Goal: Communication & Community: Answer question/provide support

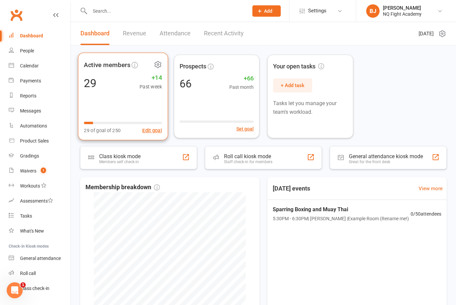
click at [130, 78] on div "29 +14 Past week" at bounding box center [123, 82] width 78 height 15
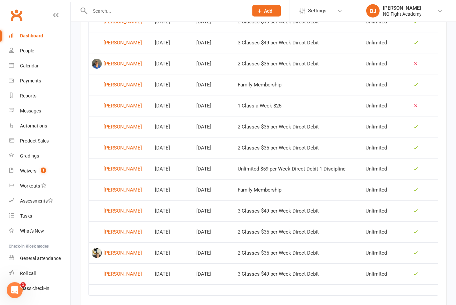
scroll to position [343, 0]
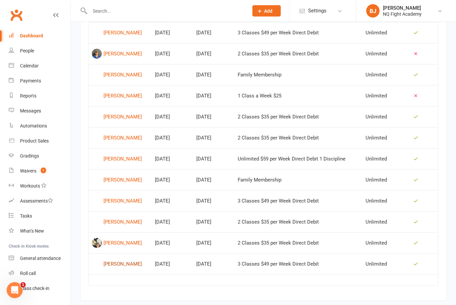
click at [128, 261] on div "[PERSON_NAME]" at bounding box center [122, 264] width 38 height 10
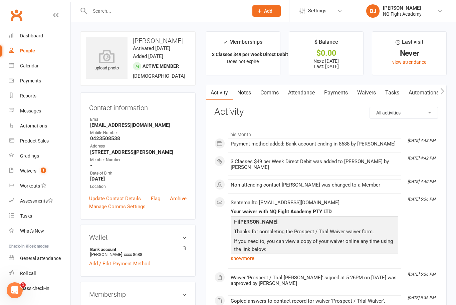
click at [126, 14] on input "text" at bounding box center [166, 10] width 156 height 9
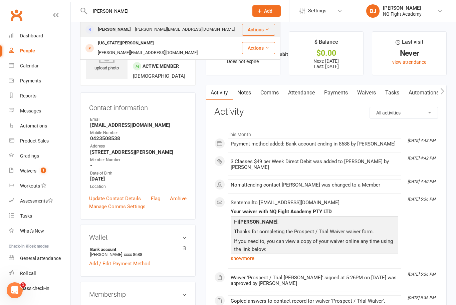
type input "[PERSON_NAME]"
click at [137, 30] on div "[PERSON_NAME][EMAIL_ADDRESS][DOMAIN_NAME]" at bounding box center [185, 30] width 104 height 10
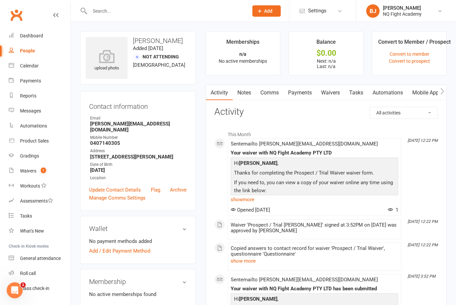
click at [120, 13] on input "text" at bounding box center [166, 10] width 156 height 9
type input "J"
click at [37, 36] on div "Dashboard" at bounding box center [31, 35] width 23 height 5
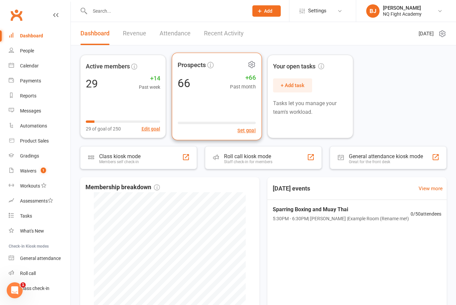
click at [192, 63] on span "Prospects" at bounding box center [192, 65] width 28 height 10
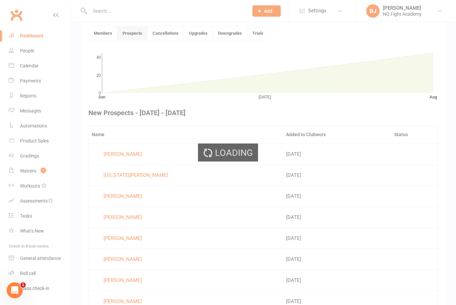
scroll to position [173, 0]
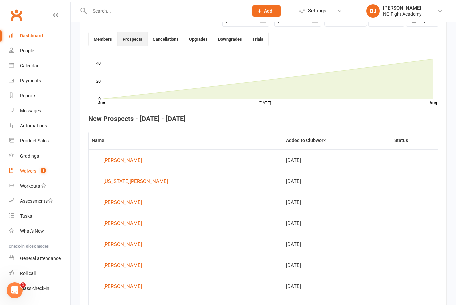
click at [34, 171] on div "Waivers" at bounding box center [28, 170] width 16 height 5
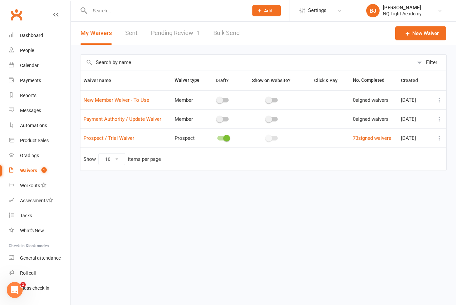
click at [357, 142] on td "73 signed waivers" at bounding box center [374, 138] width 48 height 19
click at [365, 138] on link "73 signed waivers" at bounding box center [372, 139] width 38 height 6
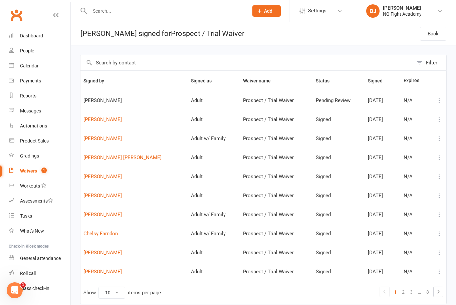
click at [15, 293] on icon "Open Intercom Messenger" at bounding box center [14, 290] width 11 height 11
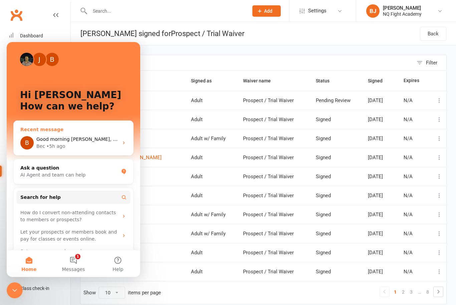
drag, startPoint x: 73, startPoint y: 142, endPoint x: 74, endPoint y: 146, distance: 4.1
click at [74, 146] on div "Bec • 5h ago" at bounding box center [77, 146] width 82 height 7
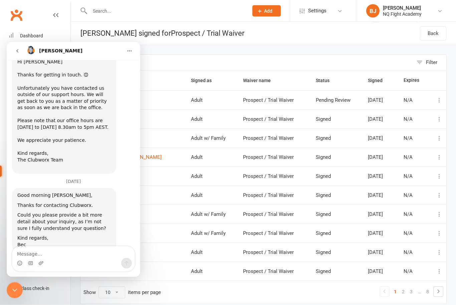
scroll to position [186, 0]
click at [61, 254] on textarea "Message…" at bounding box center [73, 251] width 122 height 11
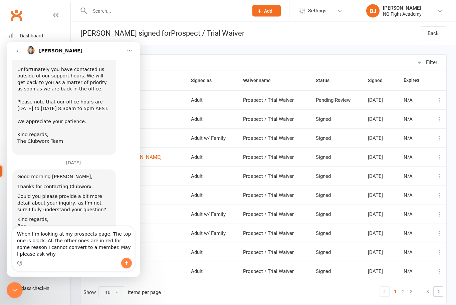
scroll to position [206, 0]
type textarea "When I’m looking at my prospects page. The top one is black. All the other ones…"
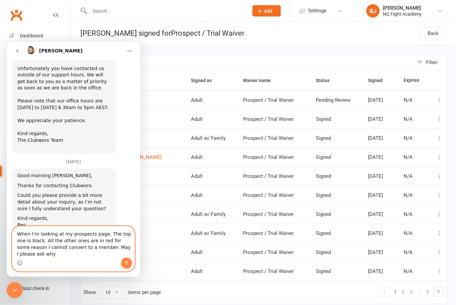
click at [131, 264] on button "Send a message…" at bounding box center [126, 263] width 11 height 11
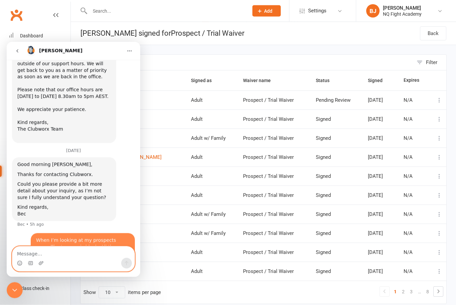
scroll to position [231, 0]
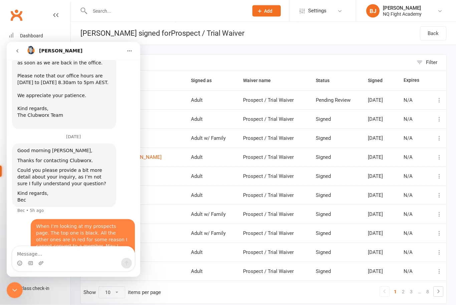
click at [9, 288] on div "Close Intercom Messenger" at bounding box center [15, 290] width 16 height 16
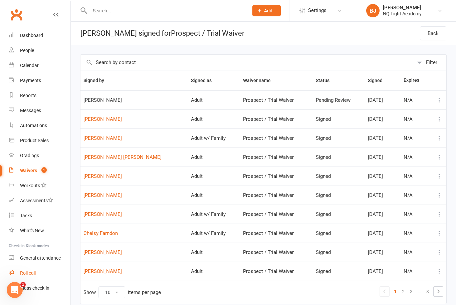
scroll to position [0, 0]
click at [18, 287] on div "Open Intercom Messenger" at bounding box center [15, 290] width 22 height 22
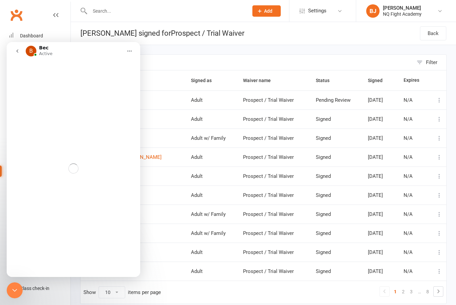
click at [18, 287] on icon "Close Intercom Messenger" at bounding box center [15, 290] width 8 height 8
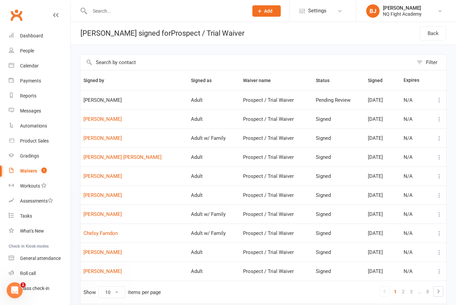
scroll to position [0, 0]
click at [18, 287] on div "Open Intercom Messenger" at bounding box center [15, 290] width 22 height 22
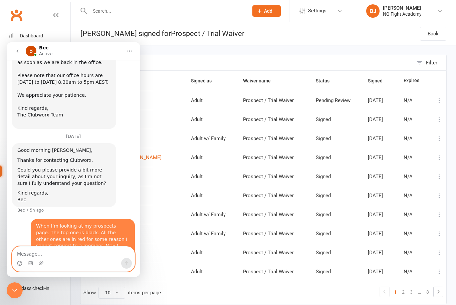
scroll to position [231, 0]
click at [14, 286] on icon "Close Intercom Messenger" at bounding box center [15, 290] width 8 height 8
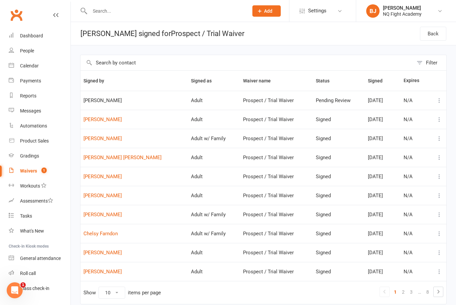
click at [14, 286] on icon "Open Intercom Messenger" at bounding box center [14, 290] width 11 height 11
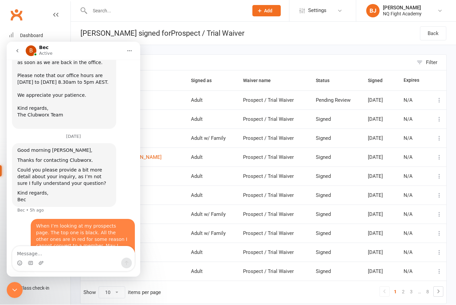
click at [17, 51] on icon "go back" at bounding box center [17, 50] width 5 height 5
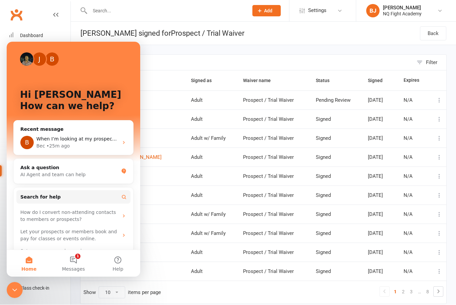
scroll to position [0, 0]
click at [93, 140] on span "When I’m looking at my prospects page. The top one is black. All the other ones…" at bounding box center [223, 139] width 375 height 5
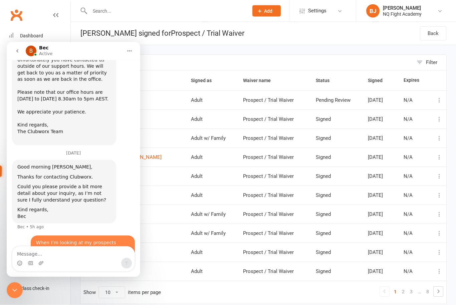
scroll to position [231, 0]
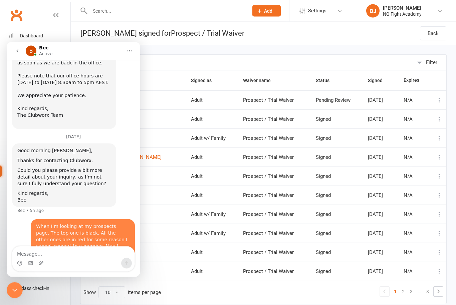
click at [17, 52] on icon "go back" at bounding box center [17, 50] width 5 height 5
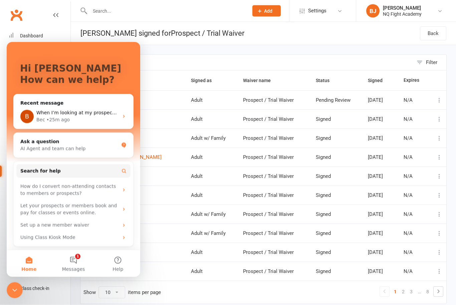
scroll to position [26, 0]
click at [72, 263] on button "1 Messages" at bounding box center [73, 263] width 44 height 27
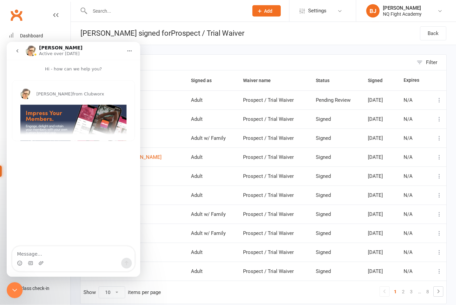
click at [75, 254] on textarea "Message…" at bounding box center [73, 251] width 122 height 11
click at [16, 286] on icon "Close Intercom Messenger" at bounding box center [15, 290] width 8 height 8
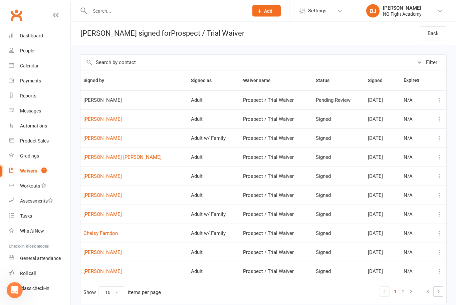
scroll to position [0, 0]
drag, startPoint x: 126, startPoint y: 104, endPoint x: 94, endPoint y: 104, distance: 31.7
click at [94, 104] on td "[PERSON_NAME]" at bounding box center [133, 99] width 107 height 19
drag, startPoint x: 85, startPoint y: 101, endPoint x: 126, endPoint y: 101, distance: 40.7
click at [126, 101] on span "[PERSON_NAME]" at bounding box center [133, 100] width 101 height 6
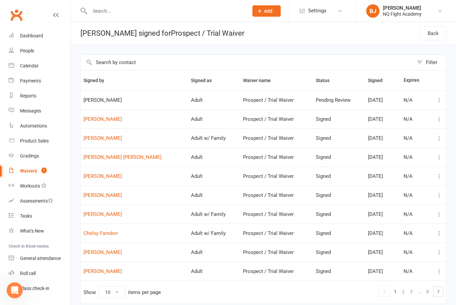
click at [13, 290] on icon "Open Intercom Messenger" at bounding box center [14, 290] width 11 height 11
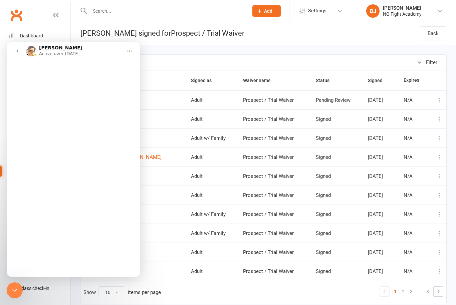
scroll to position [0, 0]
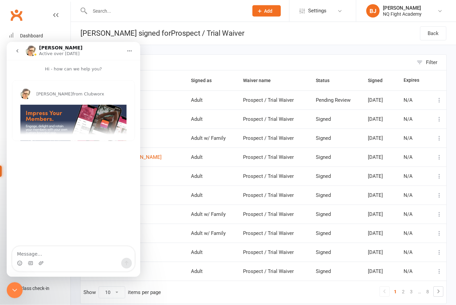
click at [68, 252] on textarea "Message…" at bounding box center [73, 251] width 122 height 11
type textarea "Vinzenio"
click at [240, 74] on th "Waiver name" at bounding box center [276, 81] width 72 height 20
click at [13, 292] on icon "Close Intercom Messenger" at bounding box center [15, 290] width 8 height 8
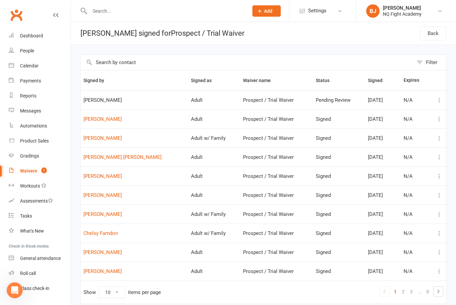
click at [14, 290] on icon "Open Intercom Messenger" at bounding box center [14, 290] width 11 height 11
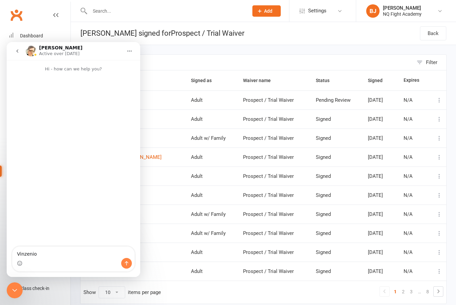
scroll to position [0, 0]
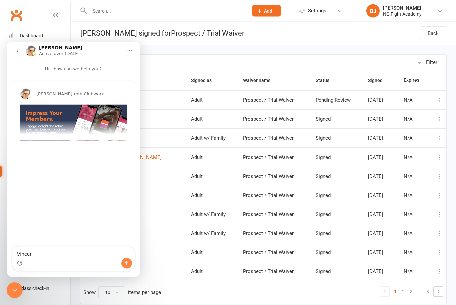
type textarea "Vincen"
click at [18, 293] on icon "Close Intercom Messenger" at bounding box center [15, 290] width 8 height 8
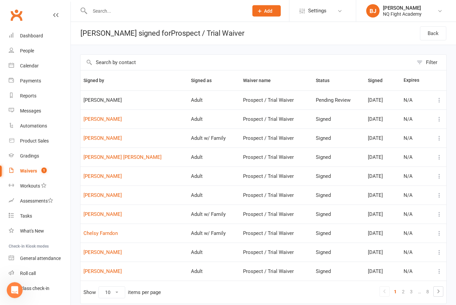
click at [18, 293] on icon "Open Intercom Messenger" at bounding box center [14, 290] width 11 height 11
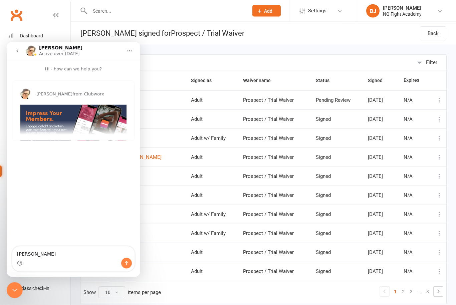
type textarea "Vincenzo"
click at [17, 293] on icon "Close Intercom Messenger" at bounding box center [15, 290] width 8 height 8
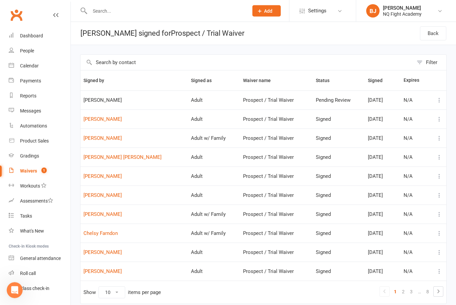
click at [17, 293] on icon "Open Intercom Messenger" at bounding box center [14, 290] width 11 height 11
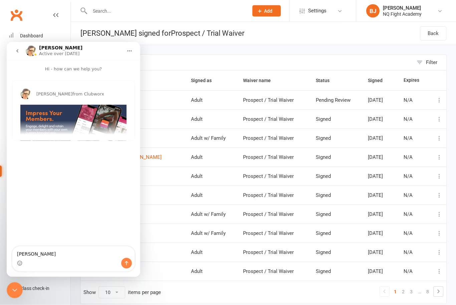
type textarea "Vincenzo Cirill"
click at [0, 0] on html "Prospect Member Non-attending contact Class / event Appointment Grading event T…" at bounding box center [228, 166] width 456 height 332
click at [16, 290] on icon "Close Intercom Messenger" at bounding box center [15, 290] width 8 height 8
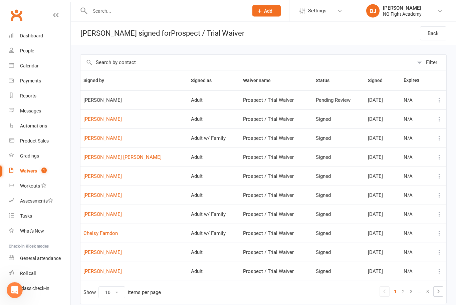
click at [16, 290] on icon "Open Intercom Messenger" at bounding box center [14, 290] width 11 height 11
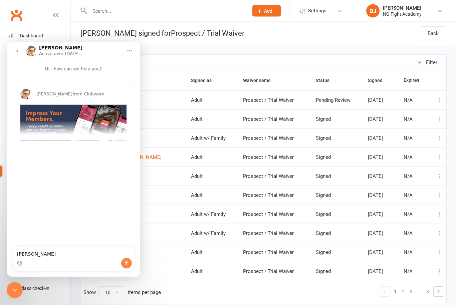
click at [77, 254] on textarea "Vincenzo Cirill" at bounding box center [73, 251] width 122 height 11
type textarea "Vincenzo Cirillo"
click at [125, 264] on icon "Send a message…" at bounding box center [126, 262] width 5 height 5
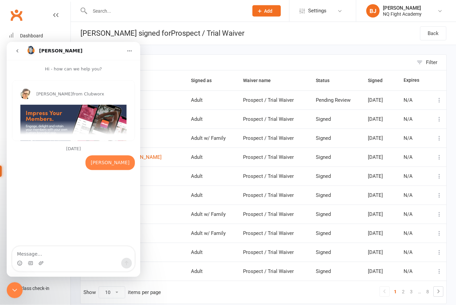
click at [139, 14] on input "text" at bounding box center [166, 10] width 156 height 9
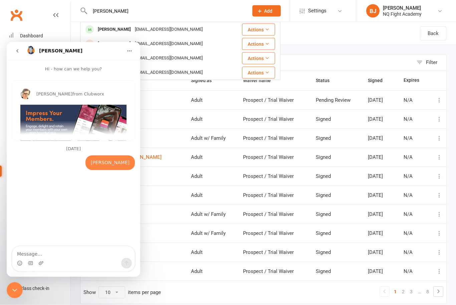
type input "Alana"
click at [12, 287] on icon "Close Intercom Messenger" at bounding box center [15, 290] width 8 height 8
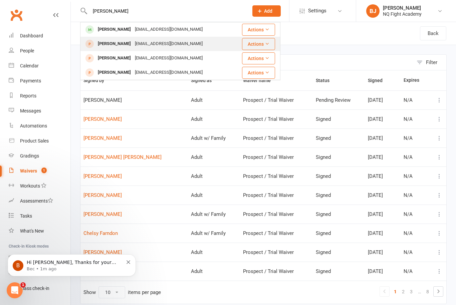
click at [116, 45] on div "[PERSON_NAME]" at bounding box center [114, 44] width 37 height 10
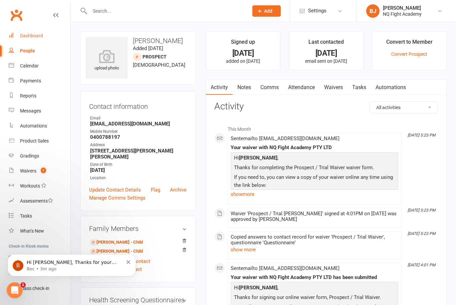
click at [40, 36] on div "Dashboard" at bounding box center [31, 35] width 23 height 5
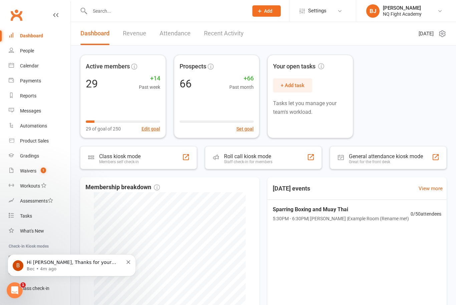
click at [33, 264] on p "Hi [PERSON_NAME], Thanks for your reply. Could you please share a screenshot of…" at bounding box center [75, 262] width 96 height 7
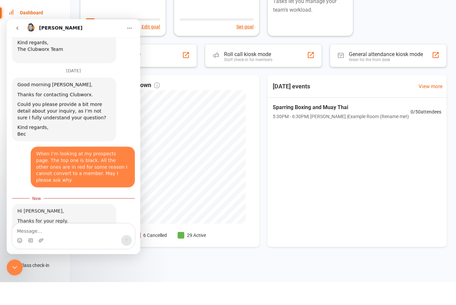
scroll to position [316, 0]
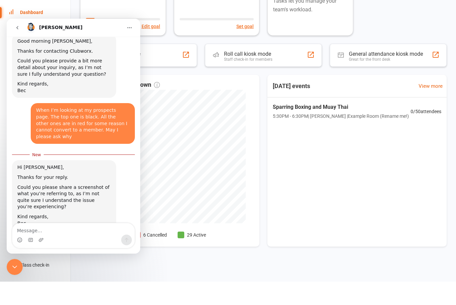
click at [13, 264] on icon "Close Intercom Messenger" at bounding box center [15, 267] width 8 height 8
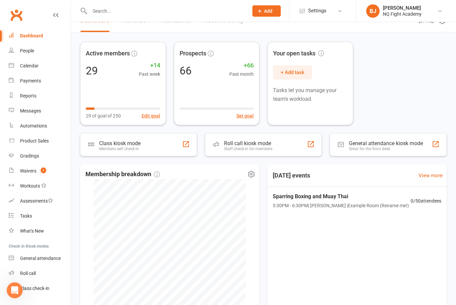
scroll to position [0, 0]
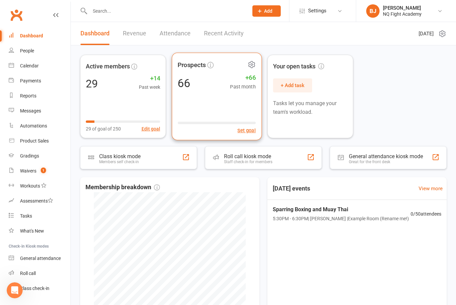
click at [194, 90] on div "66 +66 Past month" at bounding box center [217, 82] width 78 height 15
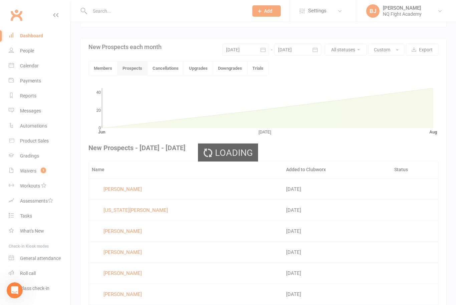
scroll to position [173, 0]
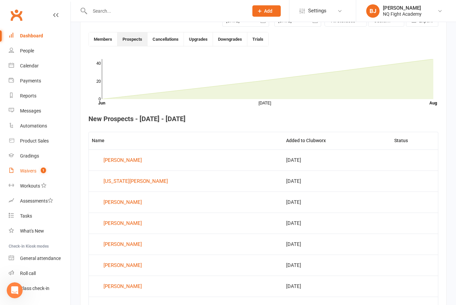
click at [32, 171] on div "Waivers" at bounding box center [28, 170] width 16 height 5
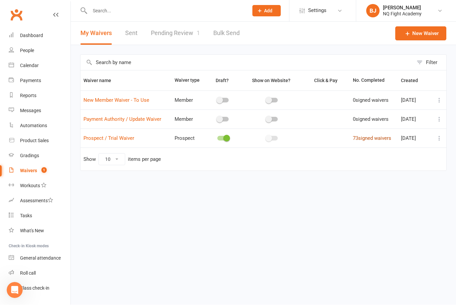
click at [363, 140] on link "73 signed waivers" at bounding box center [372, 139] width 38 height 6
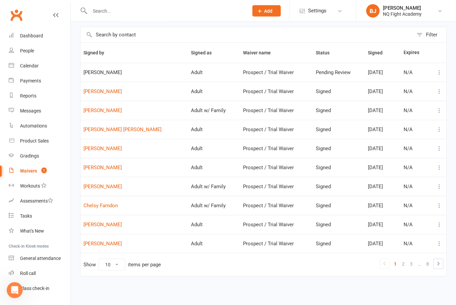
scroll to position [33, 0]
click at [24, 289] on div "Class check-in" at bounding box center [34, 288] width 29 height 5
click at [17, 284] on div "Open Intercom Messenger" at bounding box center [15, 290] width 22 height 22
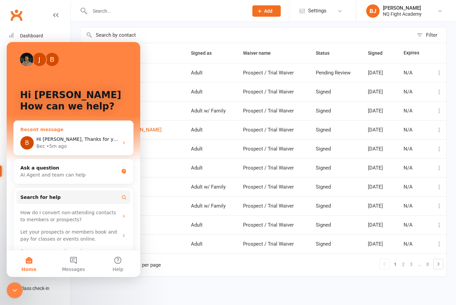
click at [89, 131] on div "B Hi Brett, Thanks for your reply. Could you please share a screenshot of what …" at bounding box center [73, 143] width 119 height 25
click at [118, 133] on div "B Hi Brett, Thanks for your reply. Could you please share a screenshot of what …" at bounding box center [73, 143] width 119 height 25
click at [96, 139] on span "Hi [PERSON_NAME], Thanks for your reply. Could you please share a screenshot of…" at bounding box center [260, 139] width 448 height 5
click at [39, 133] on div "B Hi Brett, Thanks for your reply. Could you please share a screenshot of what …" at bounding box center [73, 143] width 119 height 25
click at [76, 260] on button "Messages" at bounding box center [73, 263] width 44 height 27
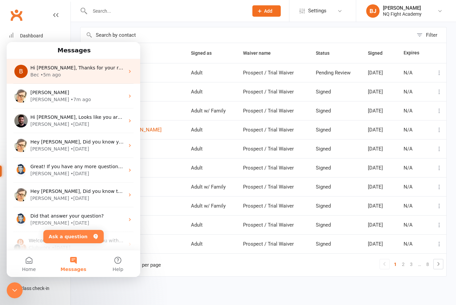
click at [87, 67] on span "Hi [PERSON_NAME], Thanks for your reply. Could you please share a screenshot of…" at bounding box center [254, 67] width 448 height 5
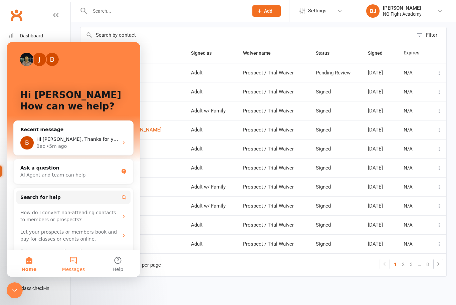
click at [71, 268] on span "Messages" at bounding box center [73, 269] width 23 height 5
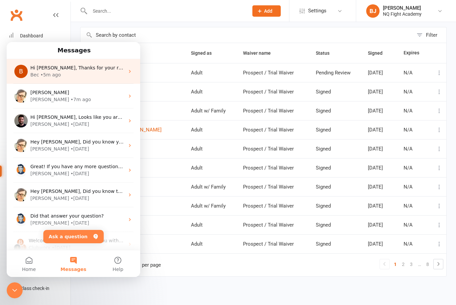
click at [87, 78] on div "Bec • 5m ago" at bounding box center [77, 74] width 94 height 7
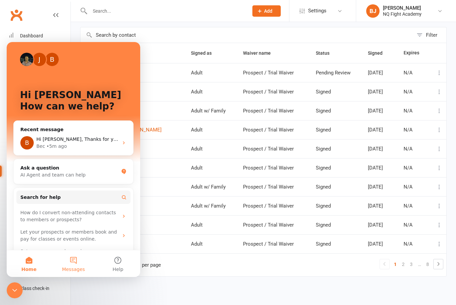
click at [74, 255] on button "Messages" at bounding box center [73, 263] width 44 height 27
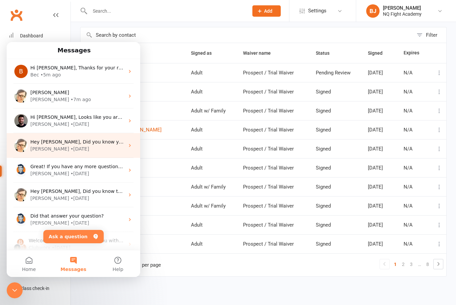
click at [103, 146] on div "Emily • 1d ago" at bounding box center [77, 149] width 94 height 7
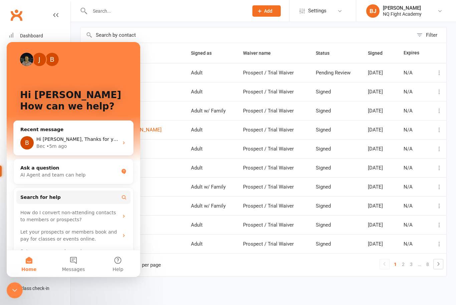
click at [103, 146] on div "Bec • 5m ago" at bounding box center [77, 146] width 82 height 7
click at [80, 266] on button "Messages" at bounding box center [73, 263] width 44 height 27
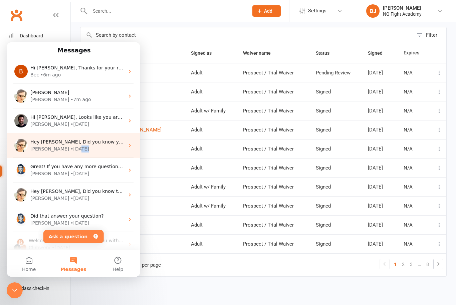
click at [132, 146] on icon "Intercom messenger" at bounding box center [129, 145] width 5 height 5
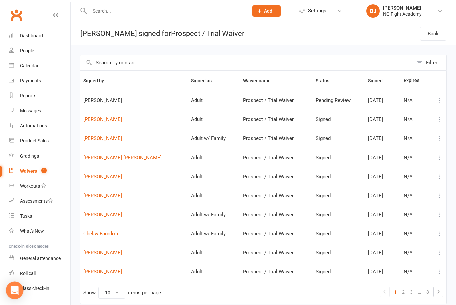
click at [15, 285] on div "Open Intercom Messenger" at bounding box center [15, 291] width 18 height 18
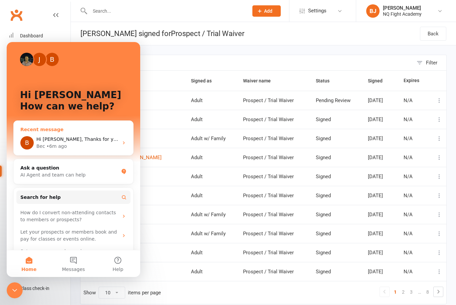
click at [90, 140] on span "Hi [PERSON_NAME], Thanks for your reply. Could you please share a screenshot of…" at bounding box center [260, 139] width 448 height 5
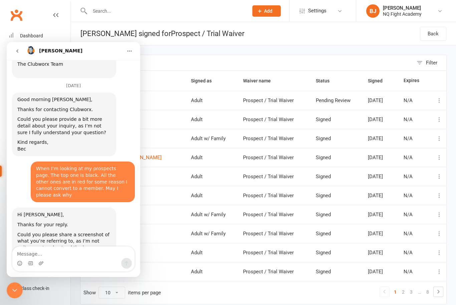
scroll to position [305, 0]
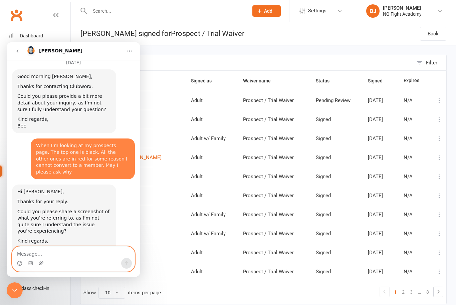
click at [39, 264] on icon "Upload attachment" at bounding box center [40, 263] width 5 height 5
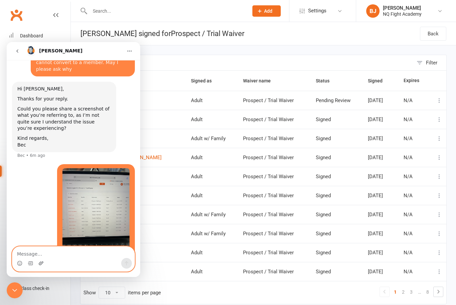
scroll to position [408, 0]
type textarea "I can’t covert the top one Vin"
click at [131, 264] on button "Send a message…" at bounding box center [126, 263] width 11 height 11
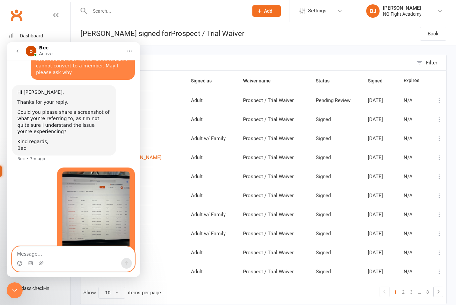
scroll to position [423, 0]
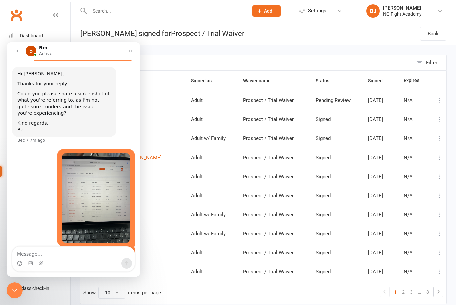
click at [13, 290] on icon "Close Intercom Messenger" at bounding box center [14, 290] width 5 height 3
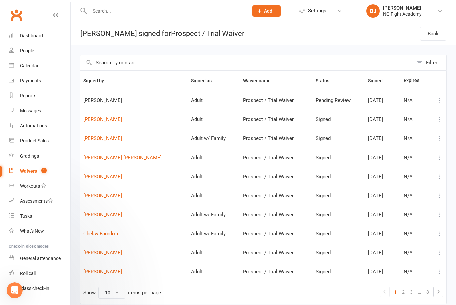
scroll to position [0, 0]
